Goal: Transaction & Acquisition: Purchase product/service

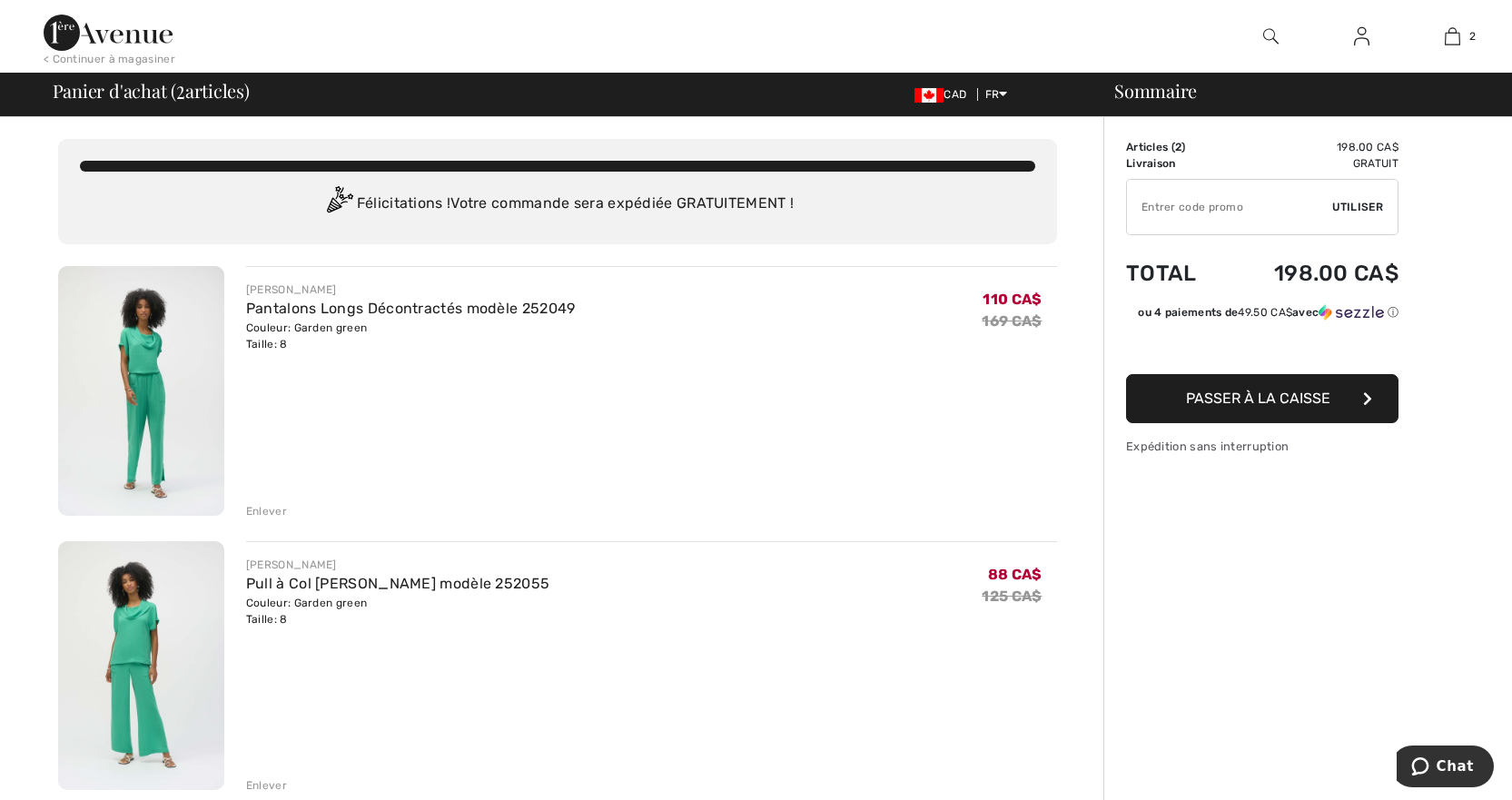
click at [157, 632] on img at bounding box center [141, 666] width 166 height 250
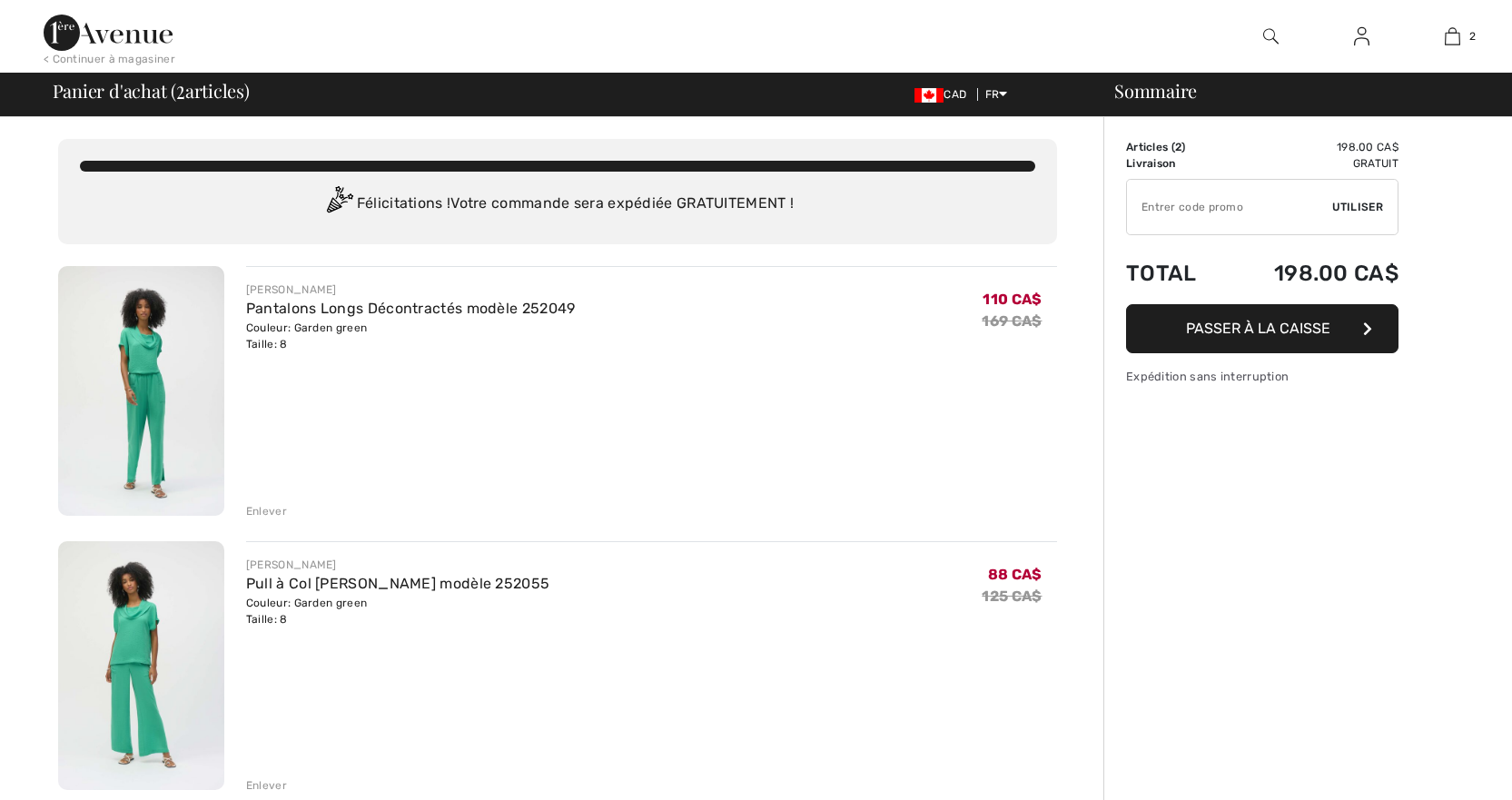
click at [160, 383] on img at bounding box center [141, 391] width 166 height 250
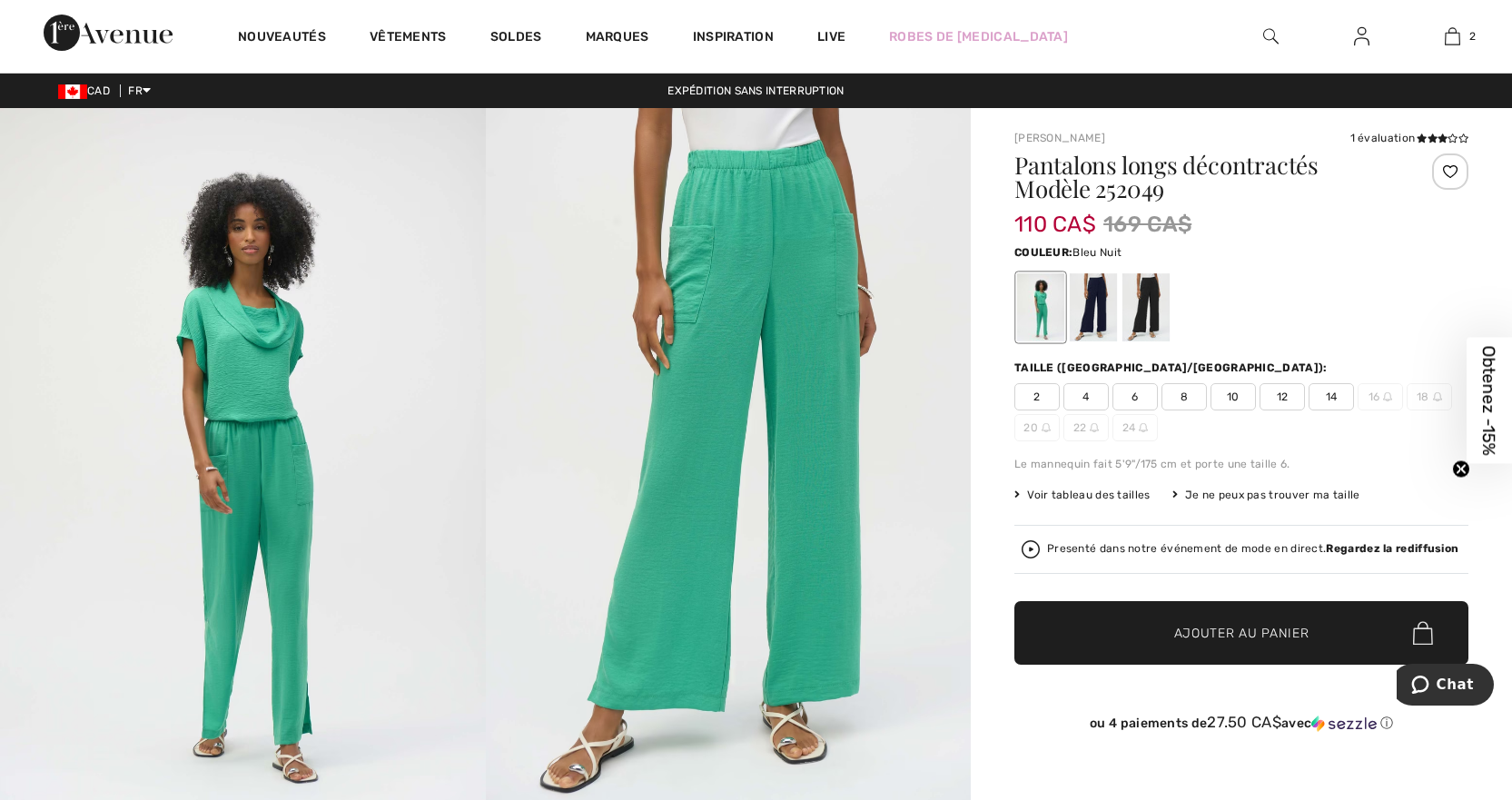
click at [1098, 306] on div at bounding box center [1093, 307] width 48 height 68
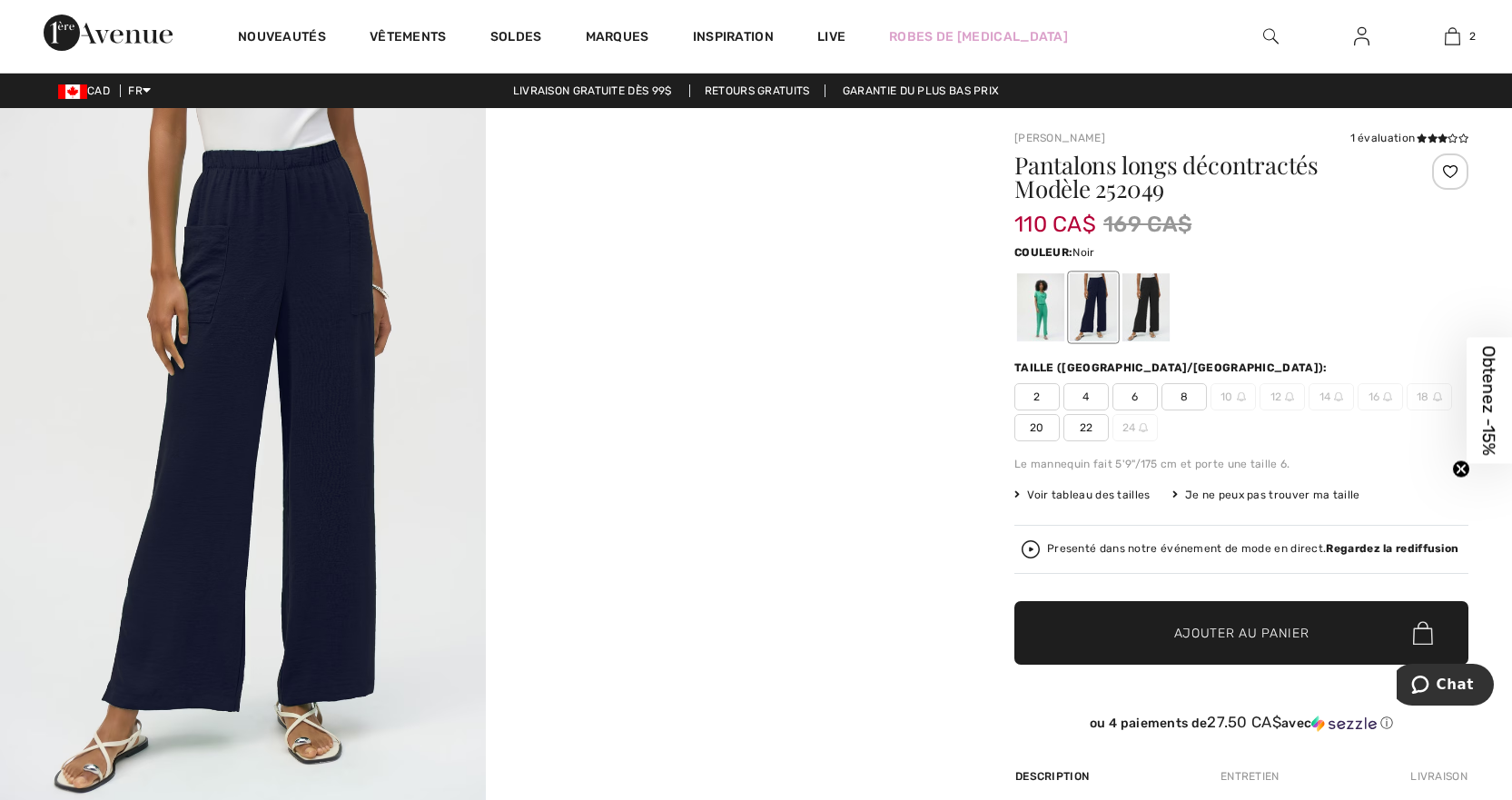
click at [1149, 298] on div at bounding box center [1145, 307] width 48 height 68
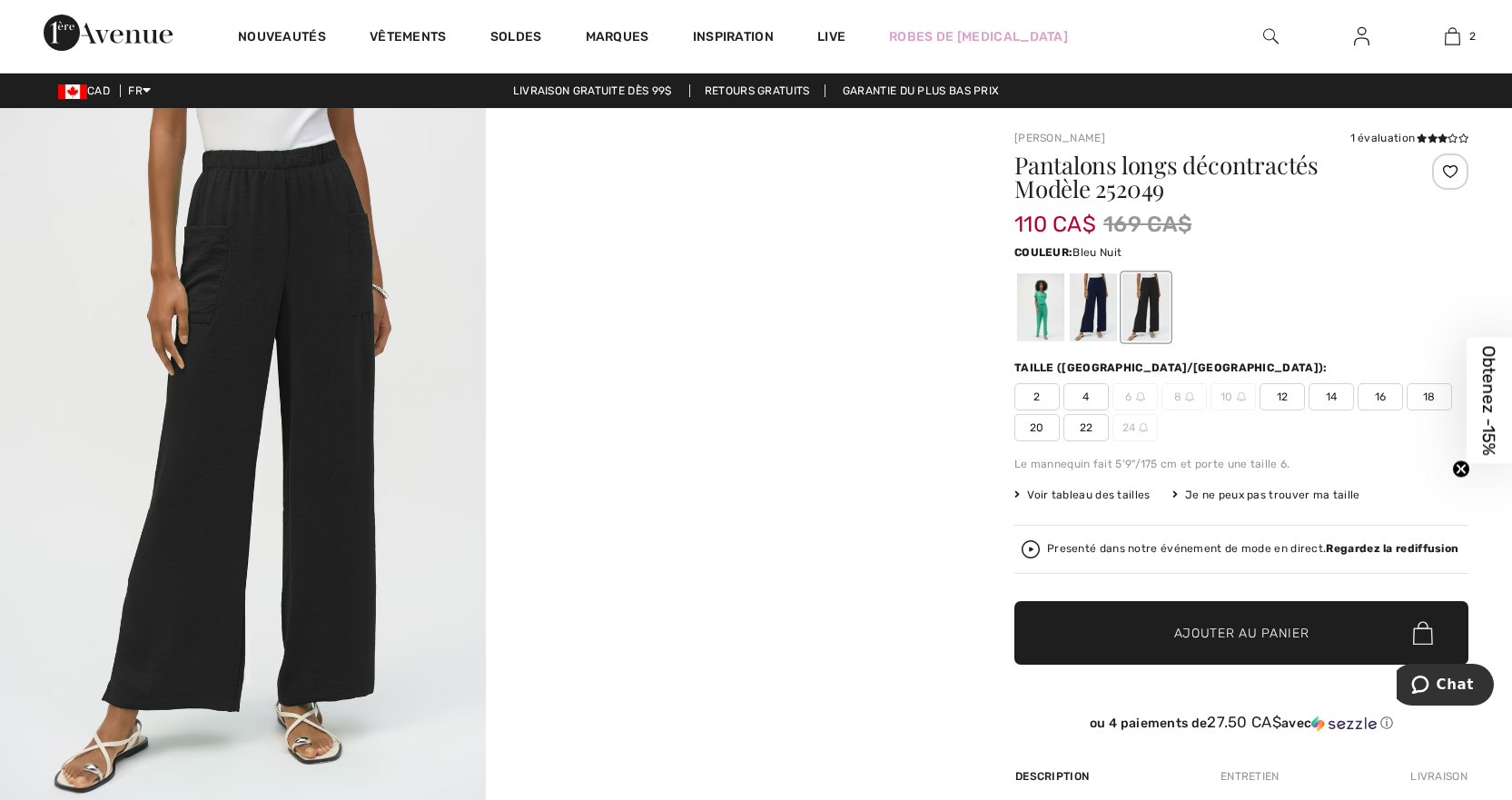
click at [1105, 302] on div at bounding box center [1093, 307] width 48 height 68
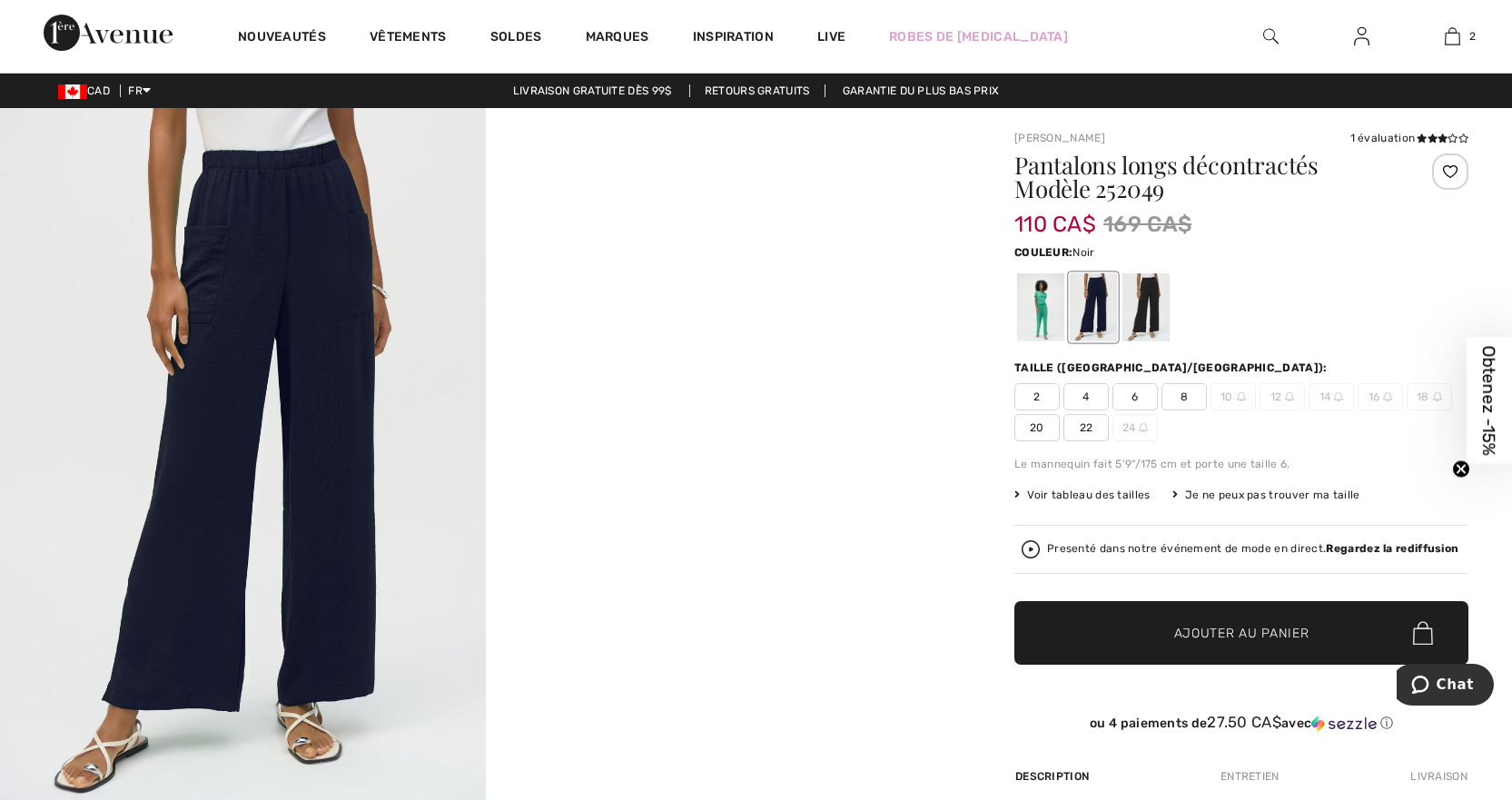
click at [1137, 307] on div at bounding box center [1145, 307] width 48 height 68
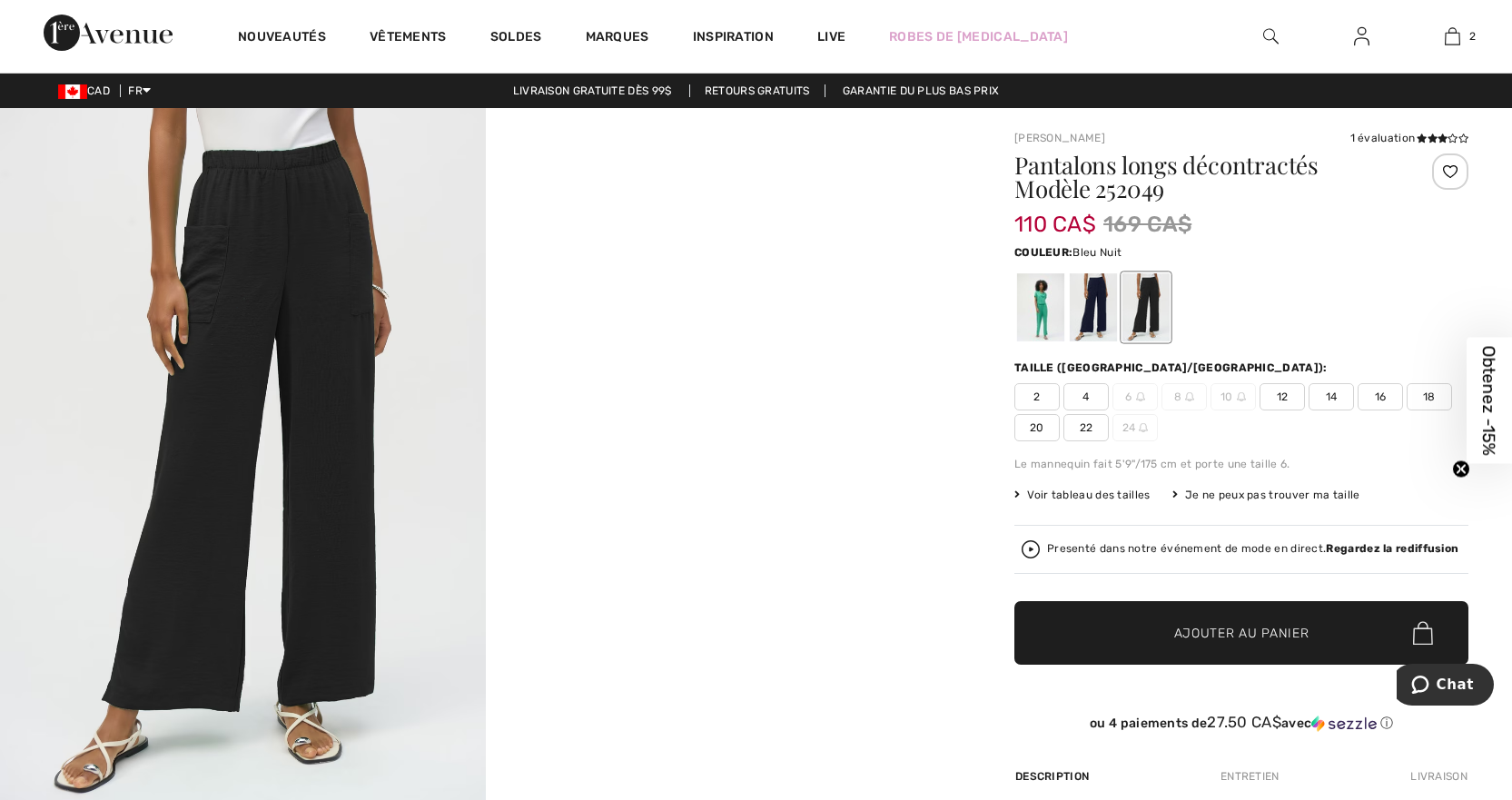
click at [1094, 301] on div at bounding box center [1093, 307] width 48 height 68
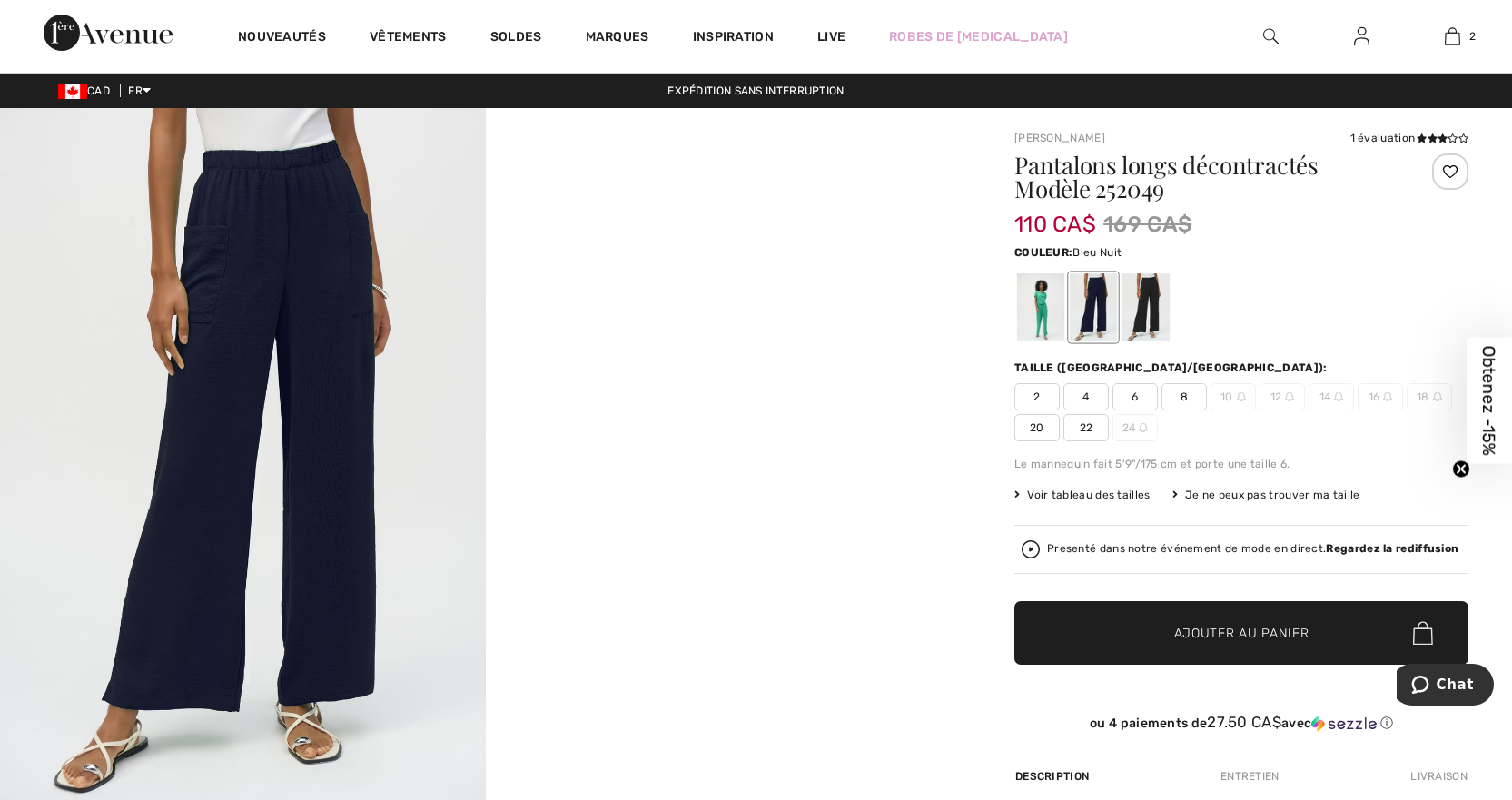
click at [1195, 392] on span "8" at bounding box center [1184, 397] width 46 height 27
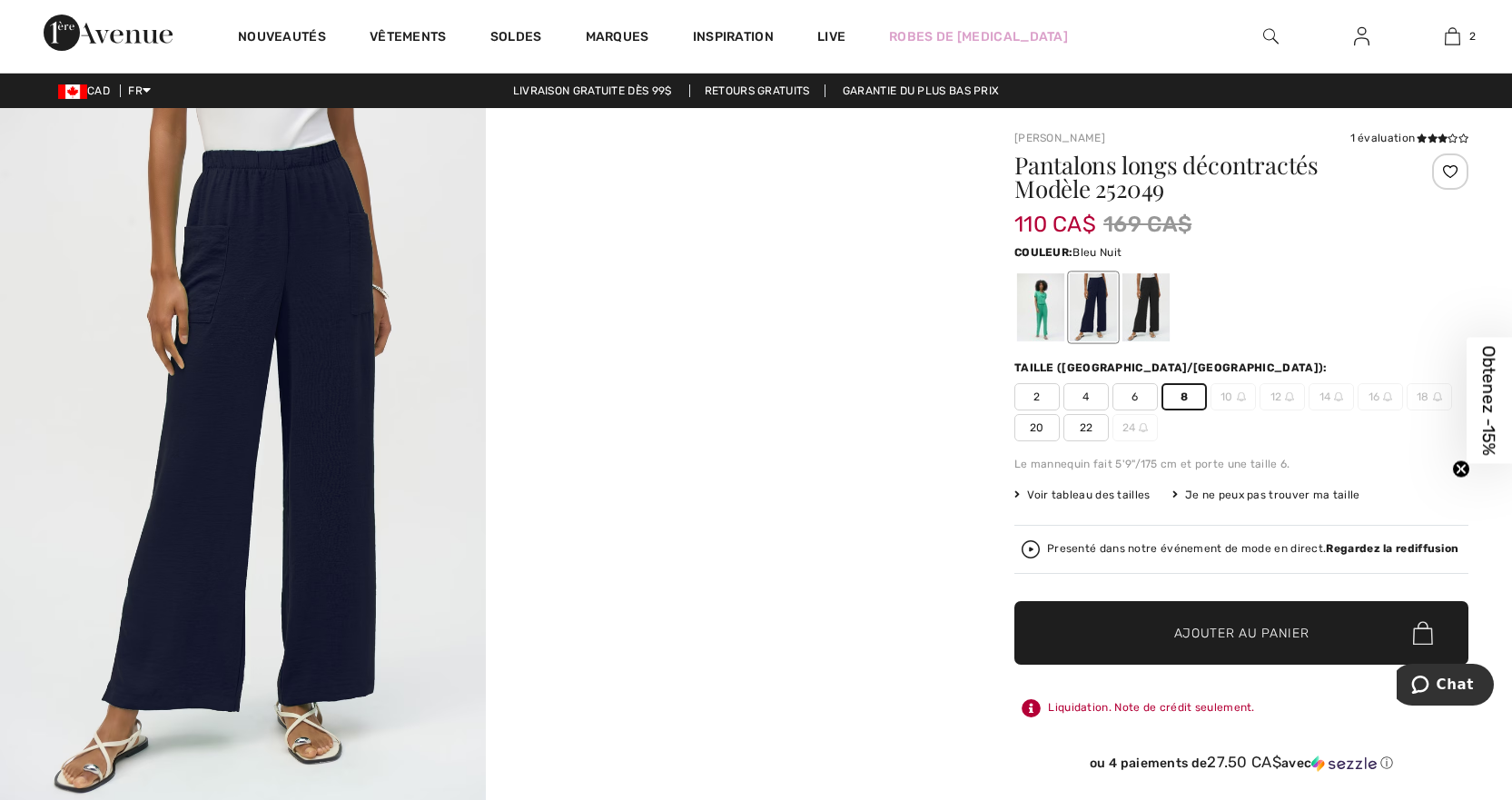
click at [1225, 622] on span "✔ Ajouté au panier Ajouter au panier" at bounding box center [1241, 632] width 454 height 63
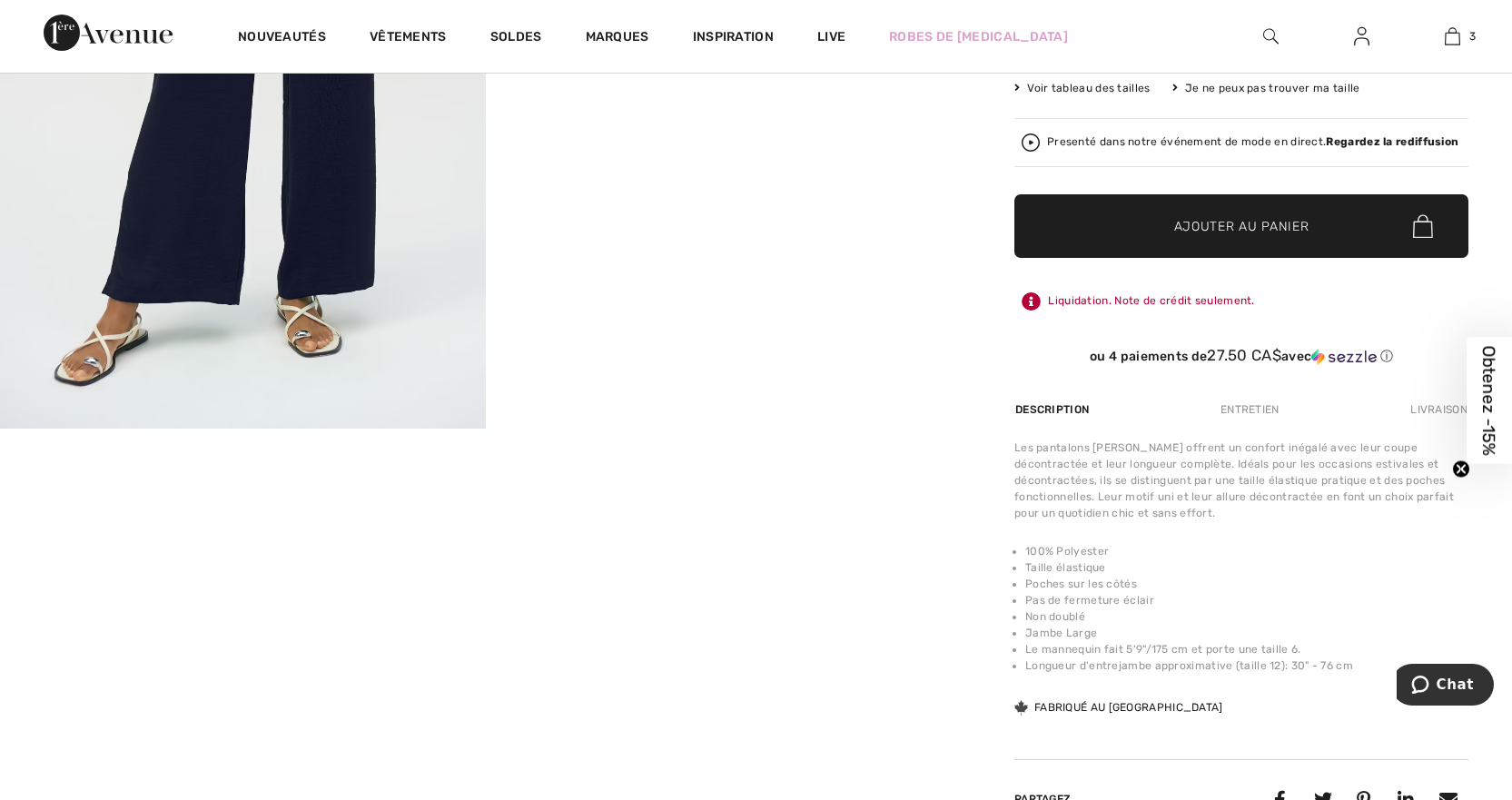
scroll to position [364, 0]
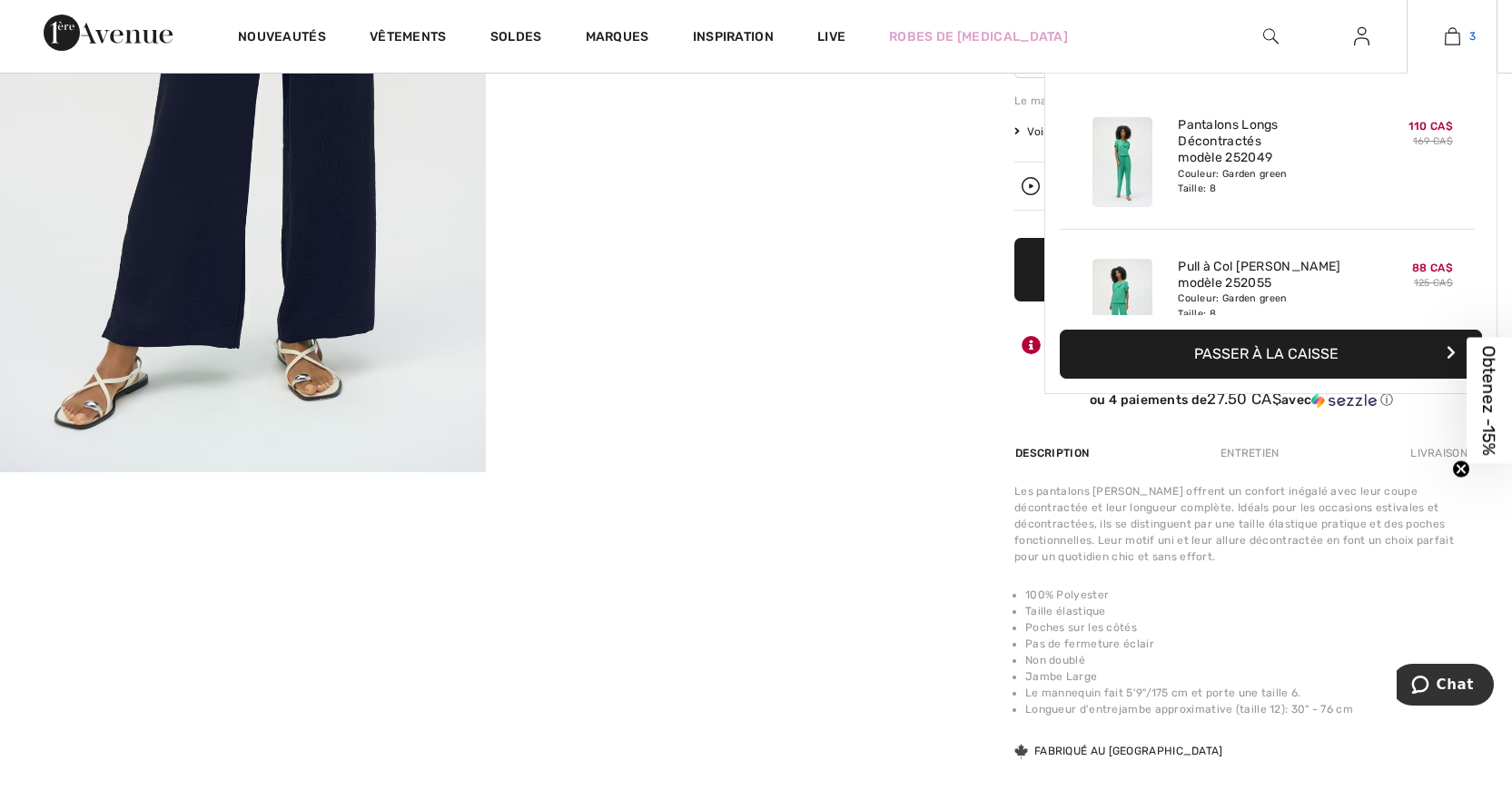
click at [1454, 35] on img at bounding box center [1453, 36] width 16 height 21
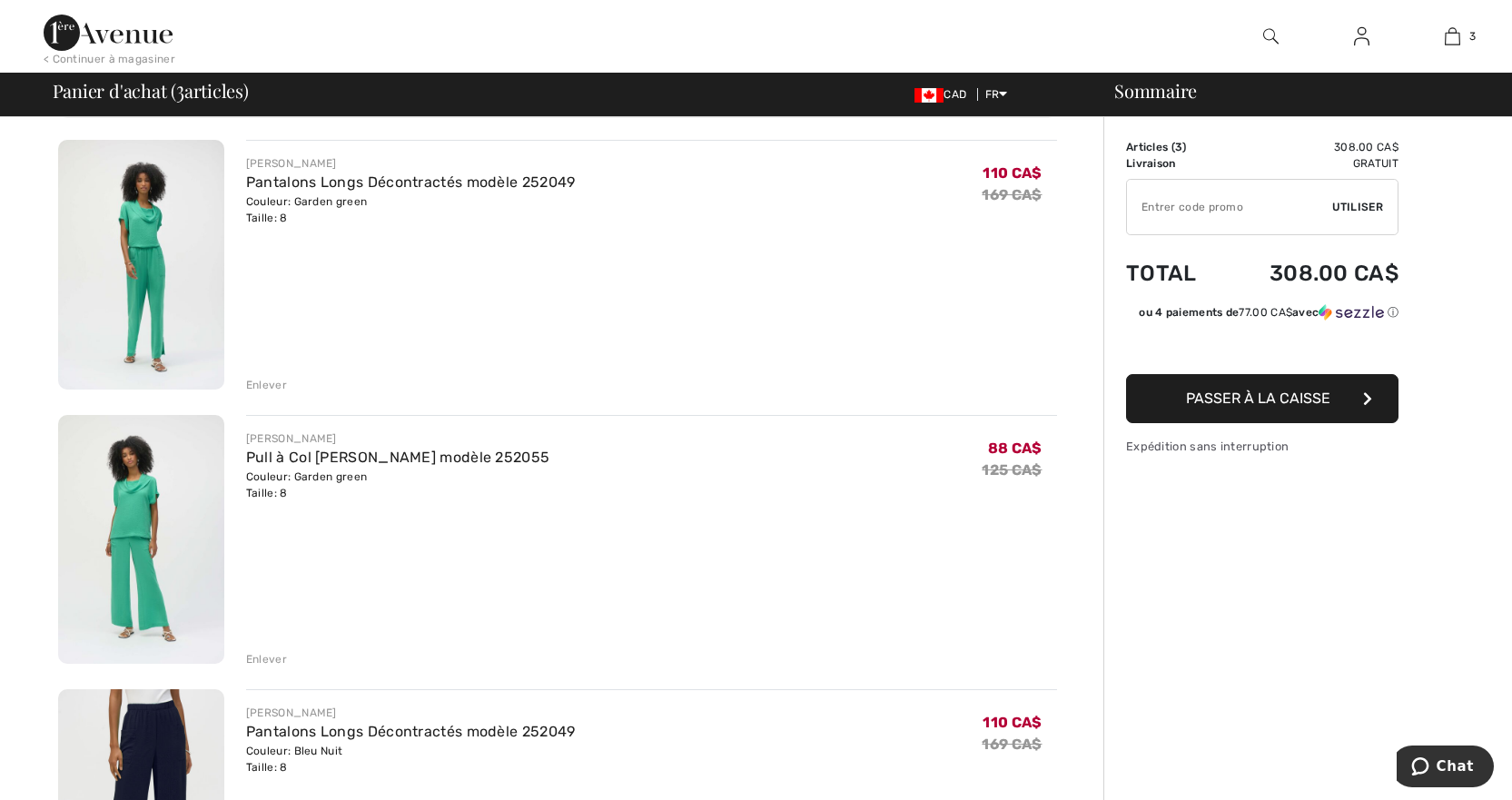
scroll to position [182, 0]
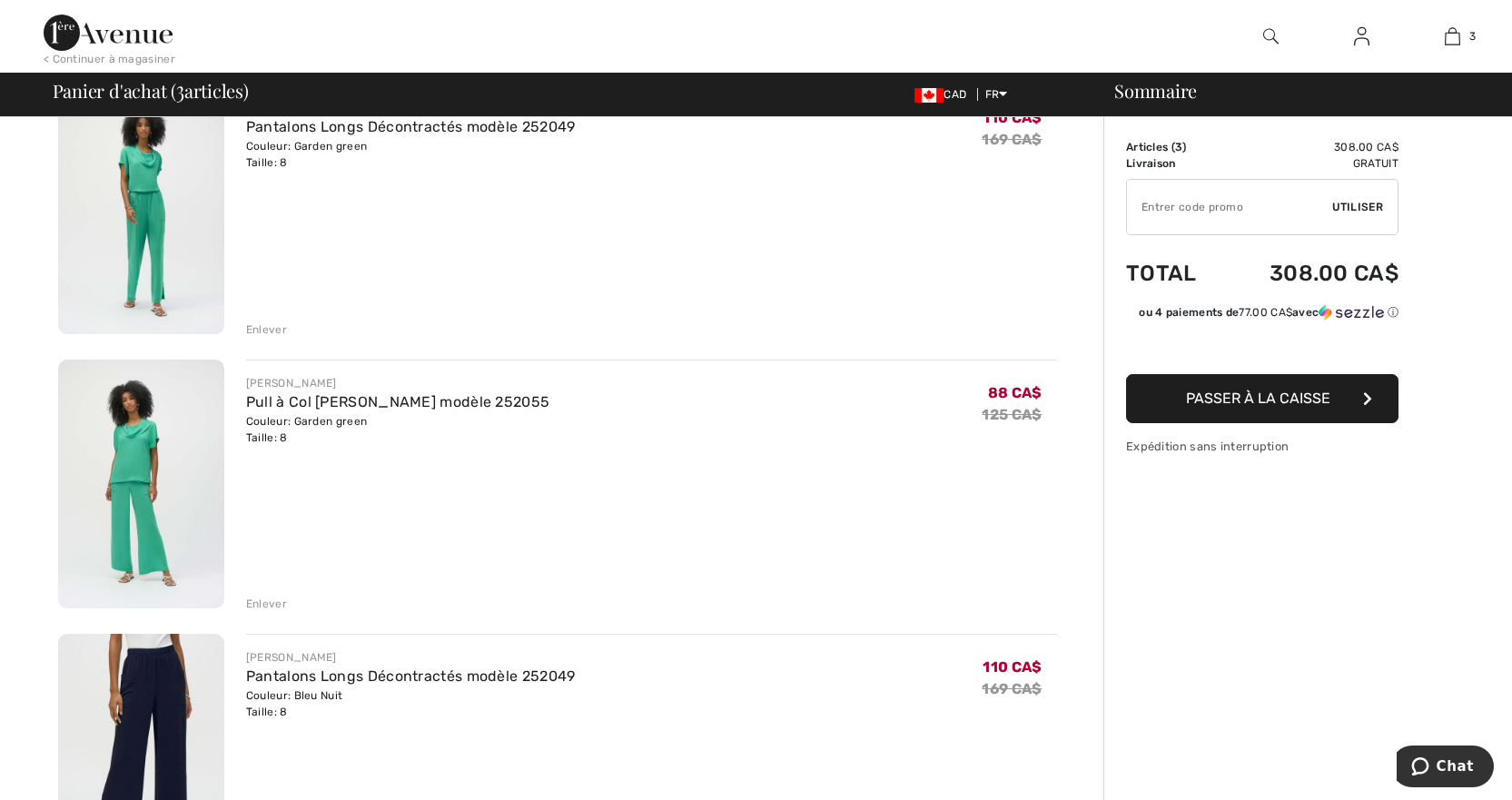
click at [266, 601] on div "Enlever" at bounding box center [266, 604] width 41 height 17
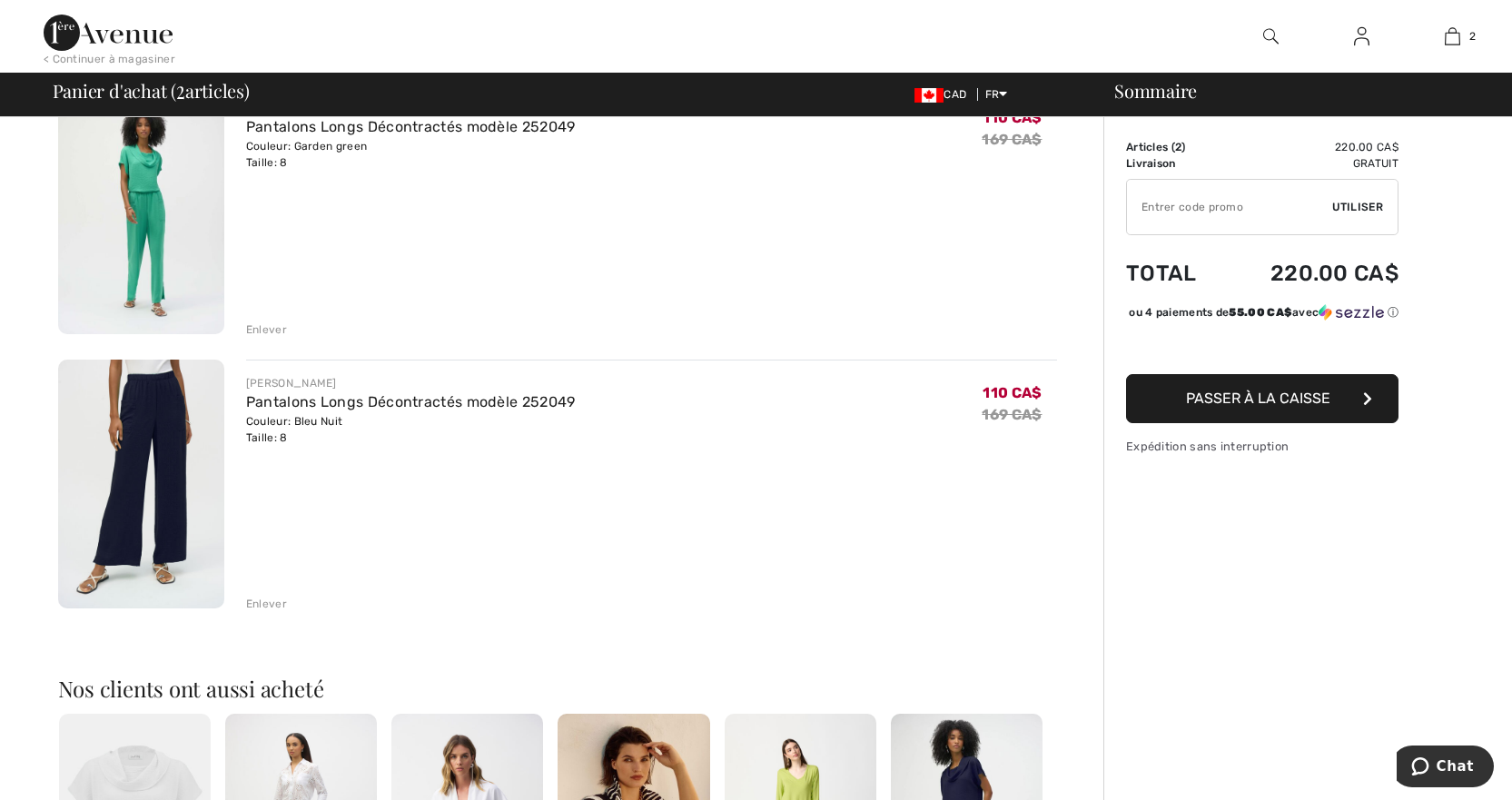
click at [268, 604] on div "Enlever" at bounding box center [266, 604] width 41 height 17
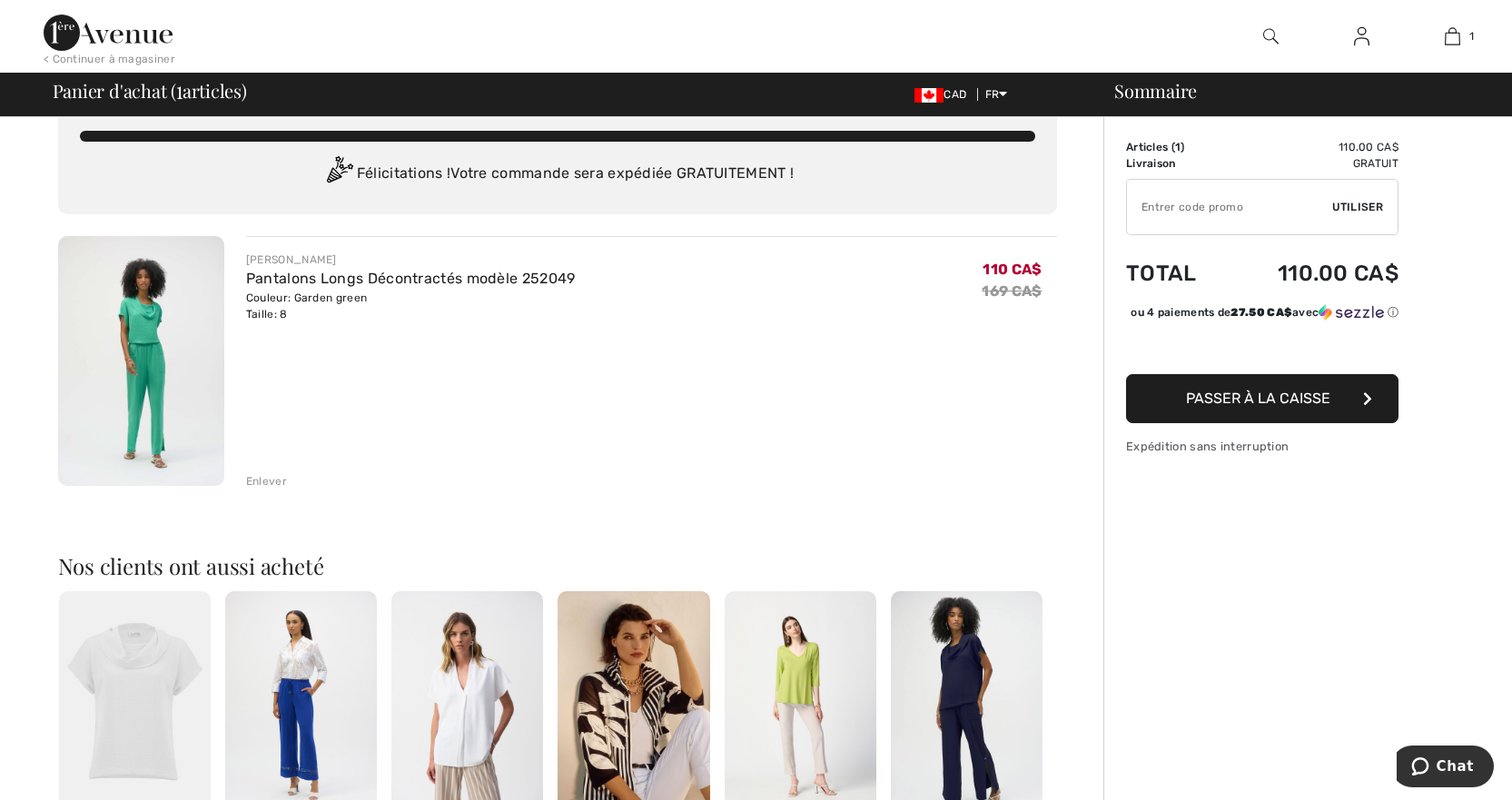
scroll to position [0, 0]
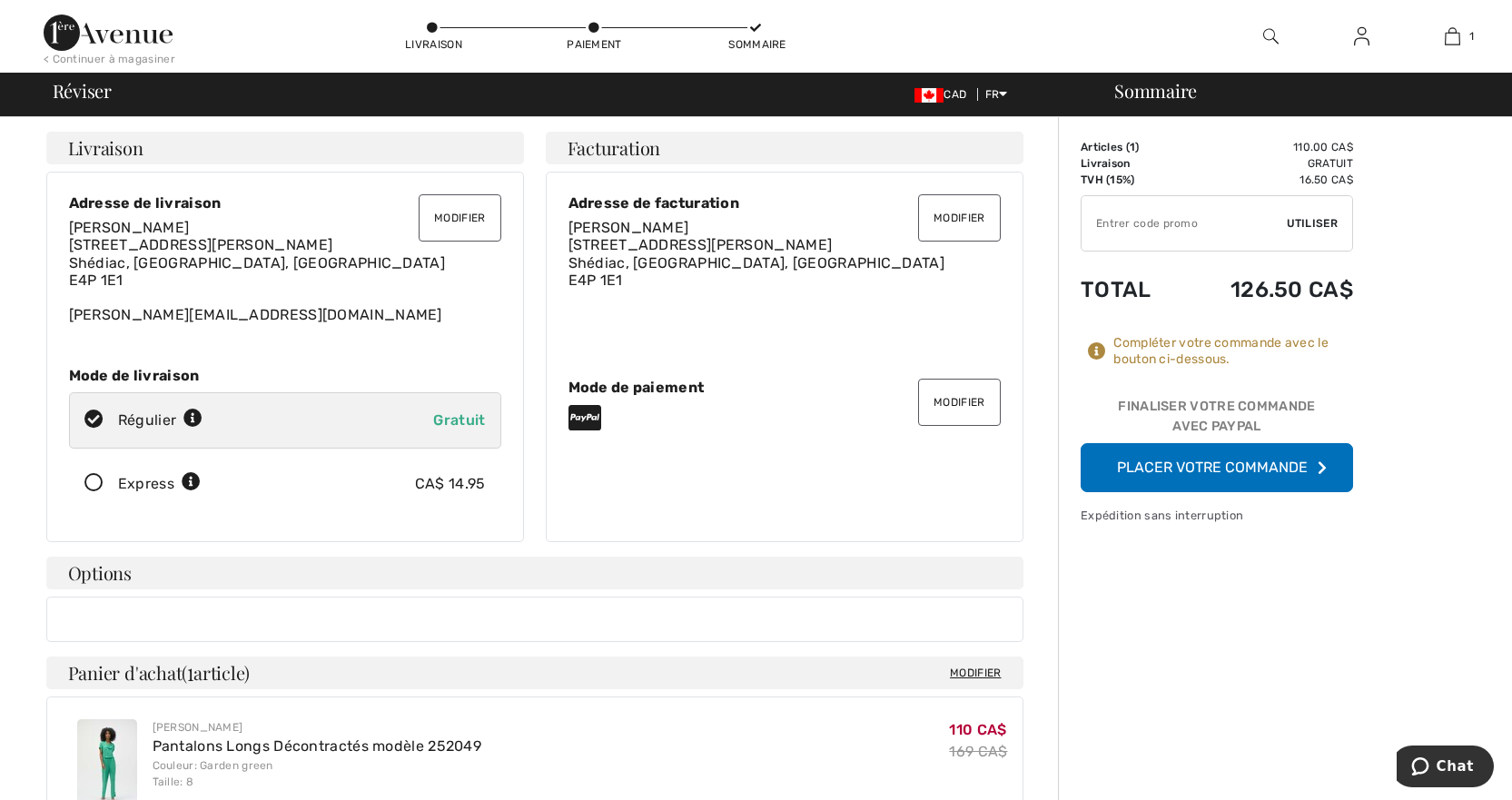
click at [1229, 464] on button "Placer votre commande" at bounding box center [1216, 468] width 272 height 49
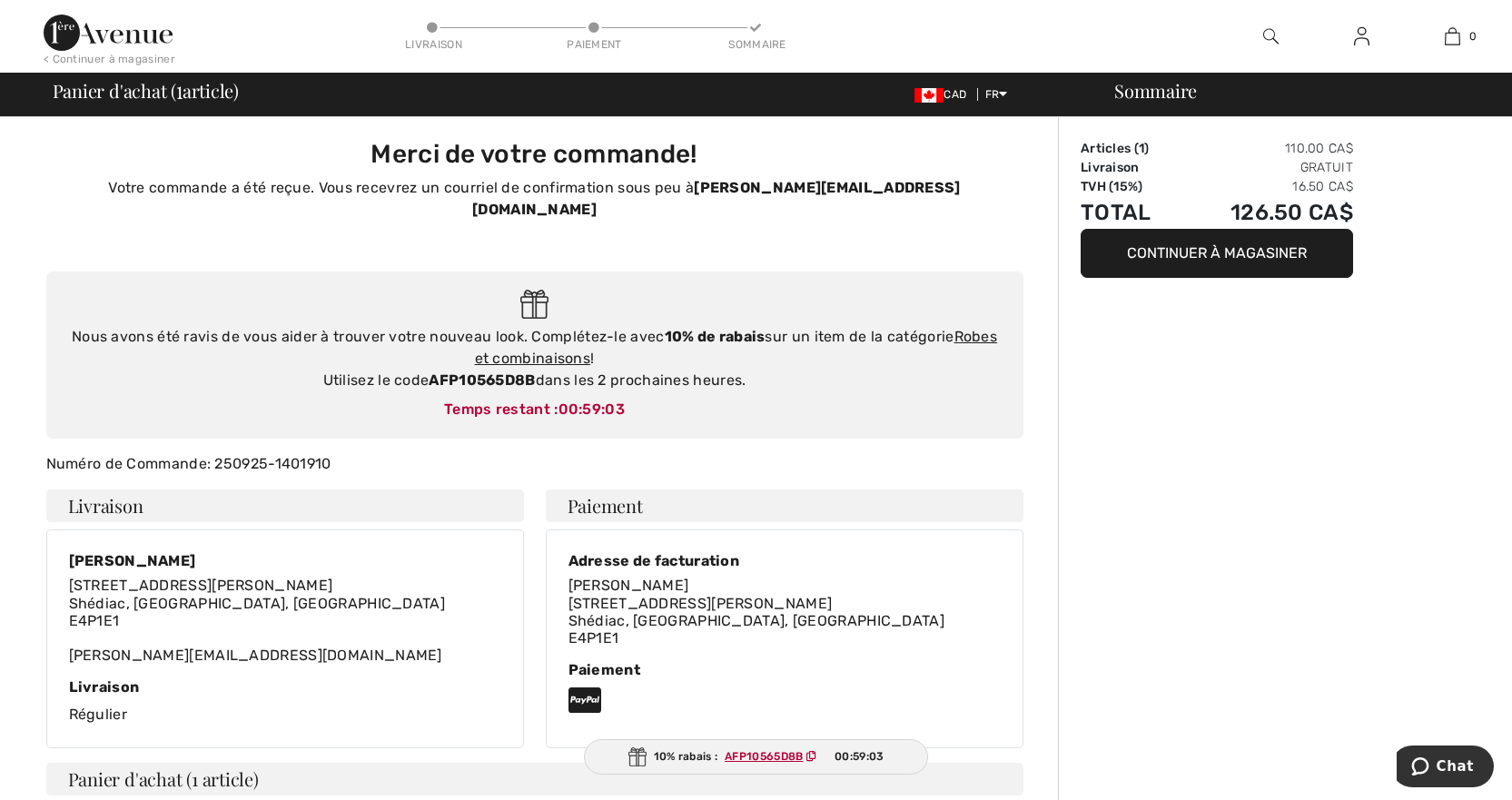
type input "Nicole Blanchard"
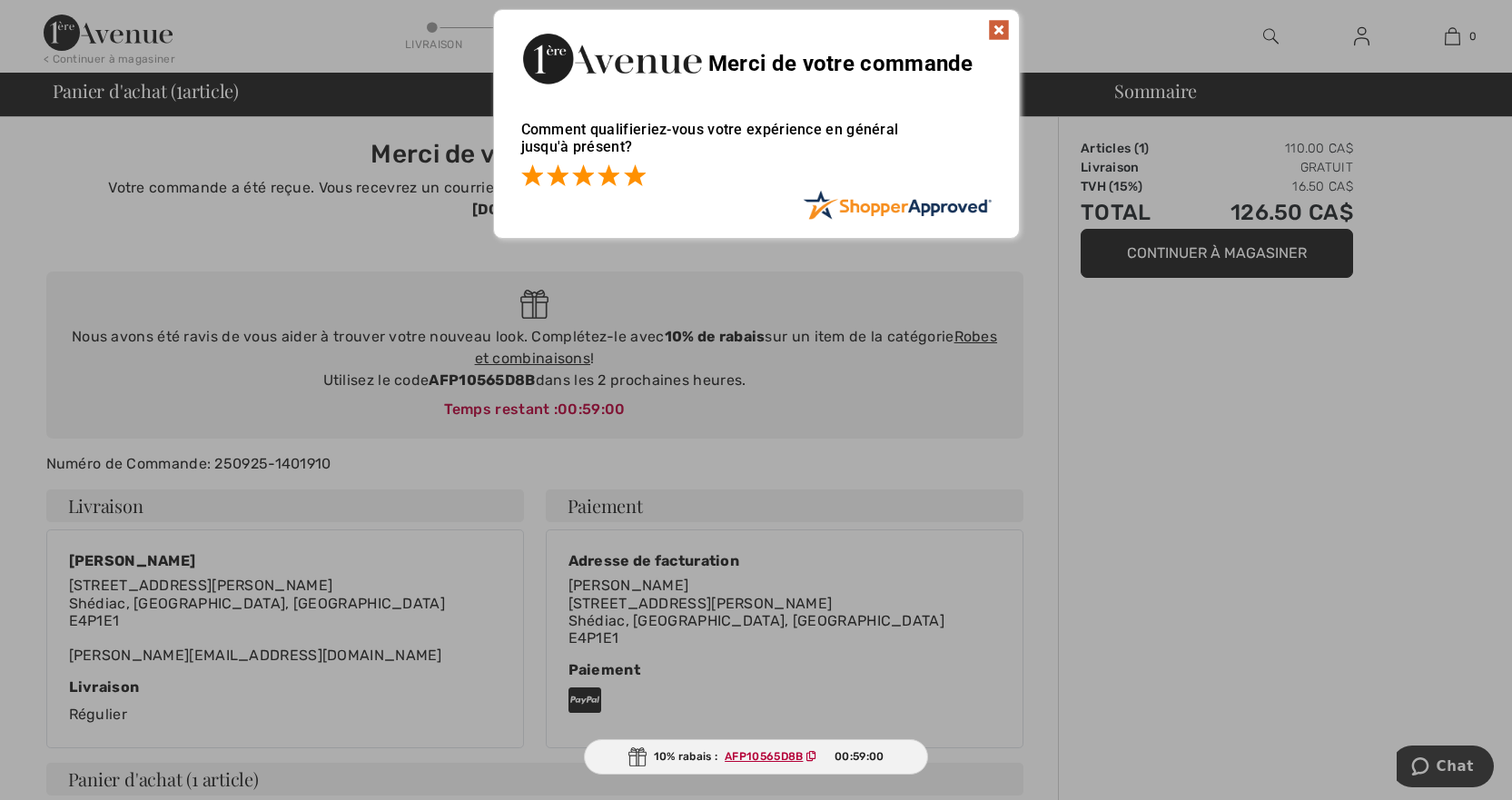
click at [638, 175] on span at bounding box center [635, 175] width 21 height 21
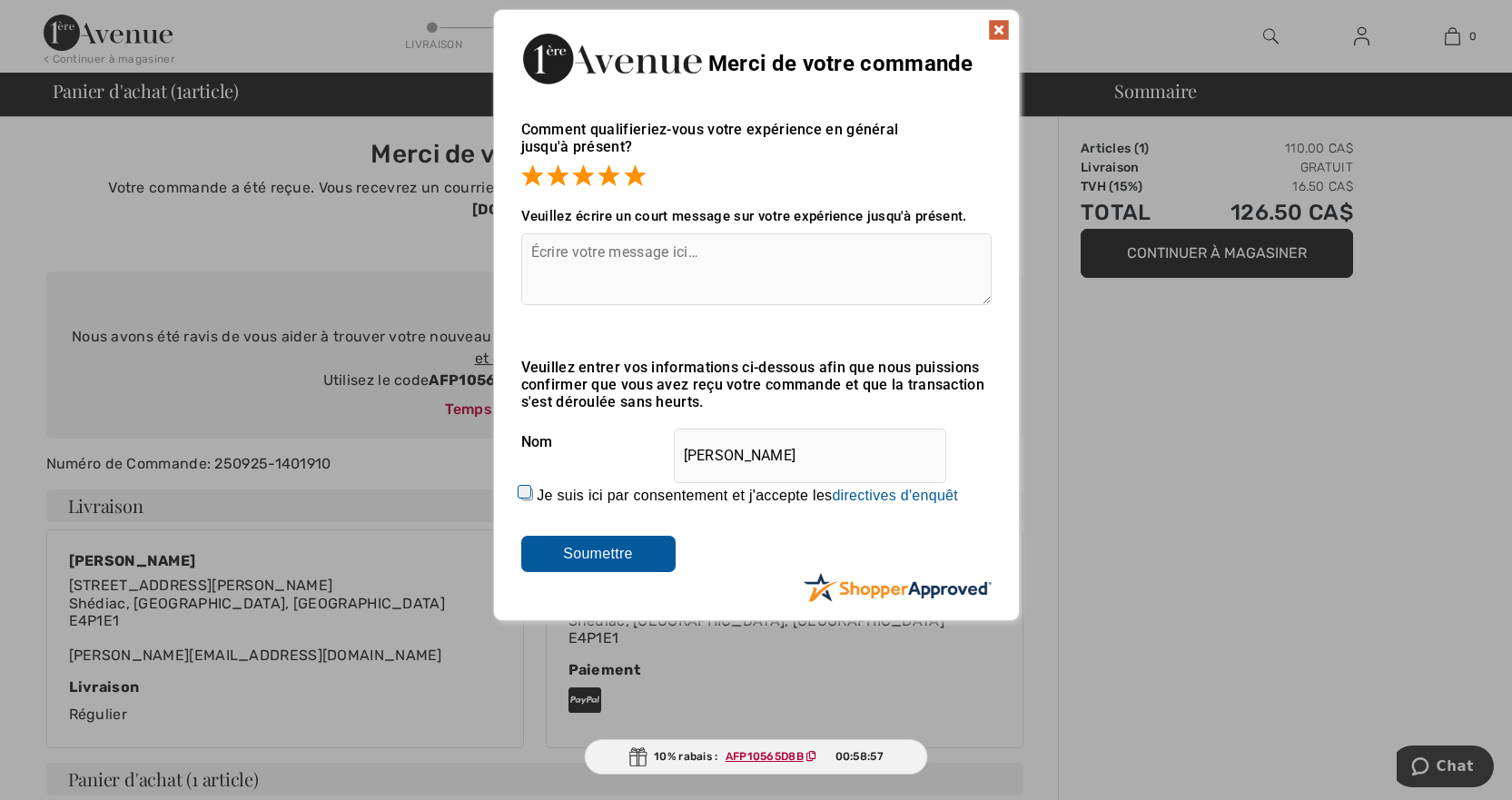
click at [527, 490] on input "Je suis ici par consentement et j'accepte les En soumettant une évaluation, vou…" at bounding box center [527, 494] width 12 height 12
checkbox input "true"
click at [597, 544] on input "Soumettre" at bounding box center [598, 553] width 155 height 36
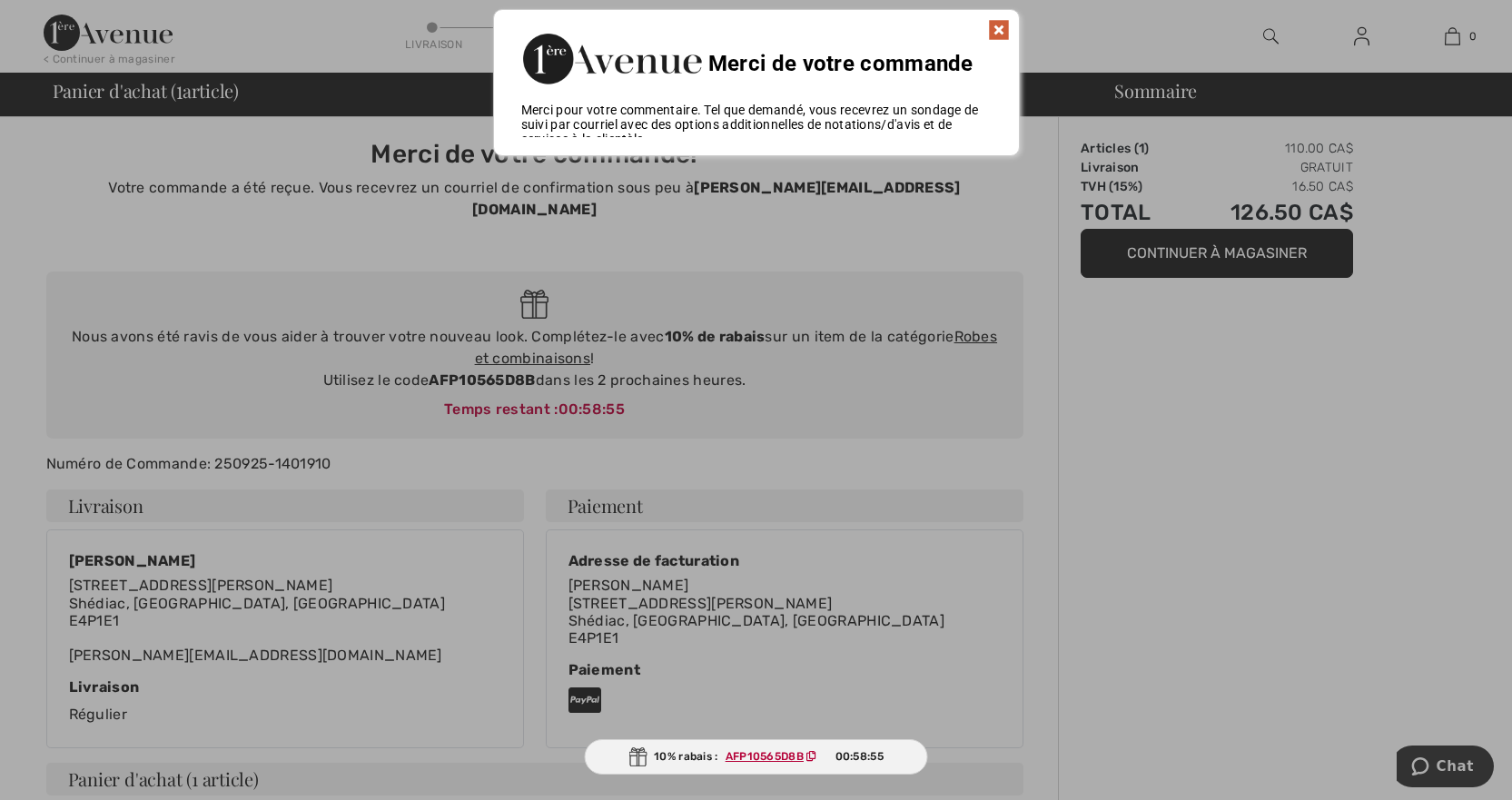
click at [1283, 425] on div at bounding box center [756, 400] width 1512 height 800
click at [997, 30] on img at bounding box center [999, 30] width 21 height 21
